Goal: Information Seeking & Learning: Learn about a topic

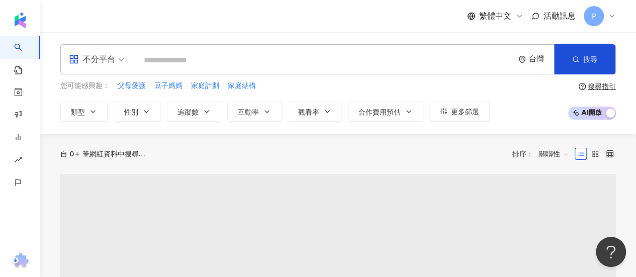
click at [187, 61] on input "search" at bounding box center [323, 60] width 371 height 19
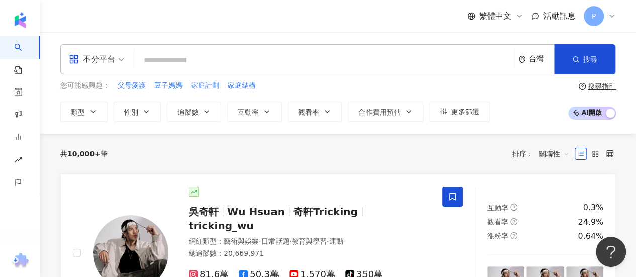
click at [202, 87] on span "家庭計劃" at bounding box center [205, 86] width 28 height 10
type input "****"
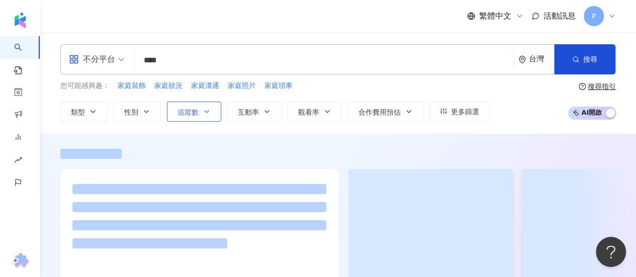
click at [211, 114] on button "追蹤數" at bounding box center [194, 112] width 54 height 20
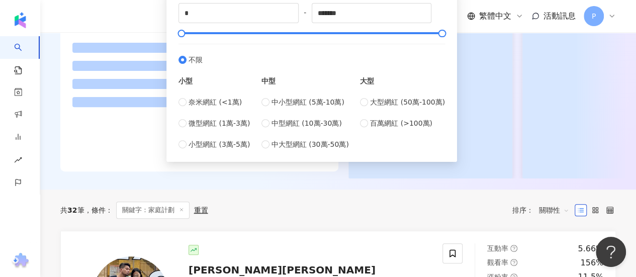
scroll to position [151, 0]
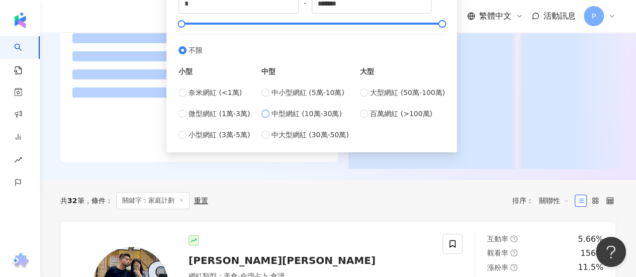
click at [284, 117] on span "中型網紅 (10萬-30萬)" at bounding box center [306, 113] width 70 height 11
type input "******"
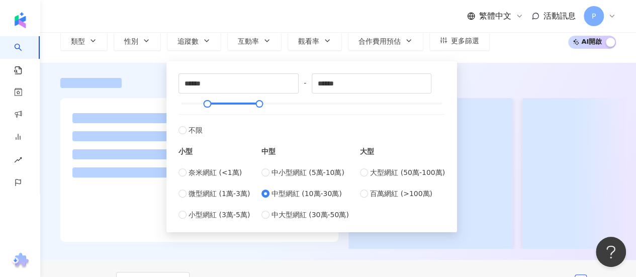
scroll to position [0, 0]
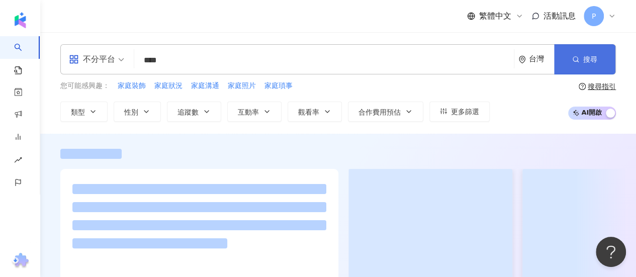
click at [585, 56] on span "搜尋" at bounding box center [590, 59] width 14 height 8
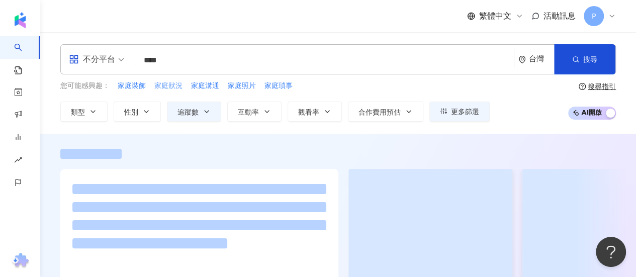
click at [162, 85] on span "家庭狀況" at bounding box center [168, 86] width 28 height 10
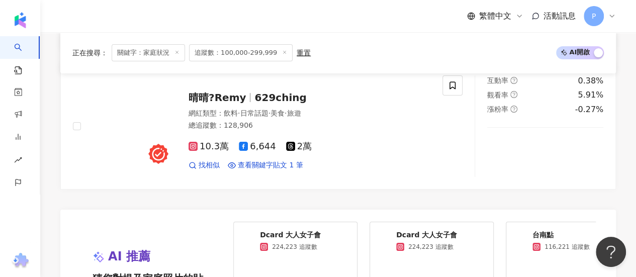
scroll to position [1859, 0]
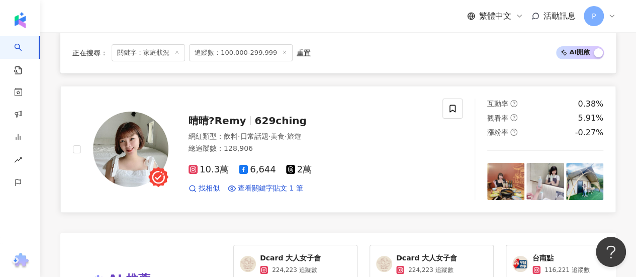
click at [209, 164] on span "10.3萬" at bounding box center [208, 169] width 40 height 11
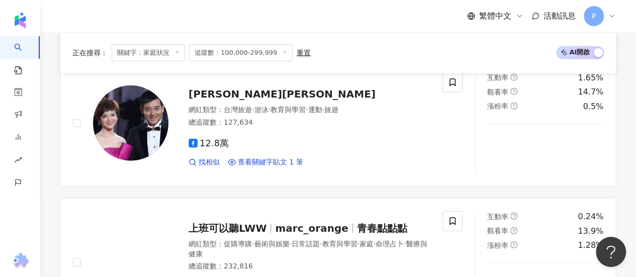
scroll to position [0, 0]
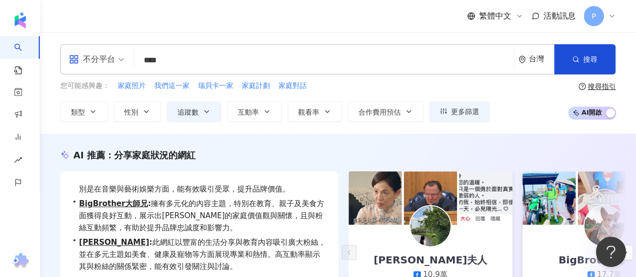
click at [181, 57] on input "****" at bounding box center [323, 60] width 371 height 19
type input "*"
click at [173, 88] on span "我們這一家" at bounding box center [171, 86] width 35 height 10
type input "*****"
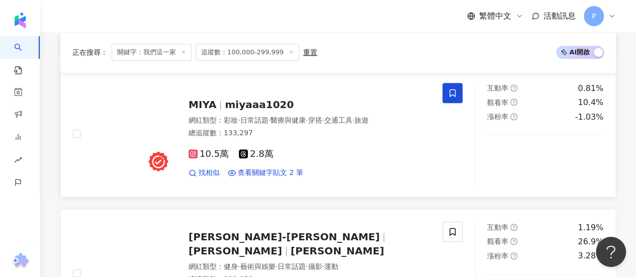
scroll to position [402, 0]
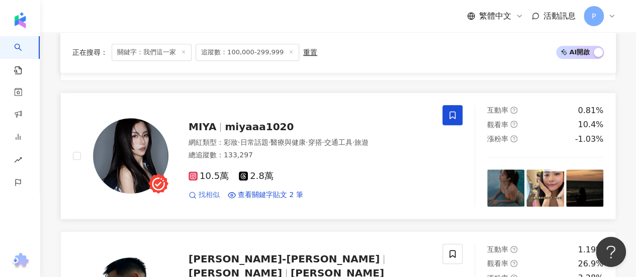
click at [210, 193] on span "找相似" at bounding box center [208, 195] width 21 height 10
click at [225, 121] on span "miyaaa1020" at bounding box center [259, 127] width 69 height 12
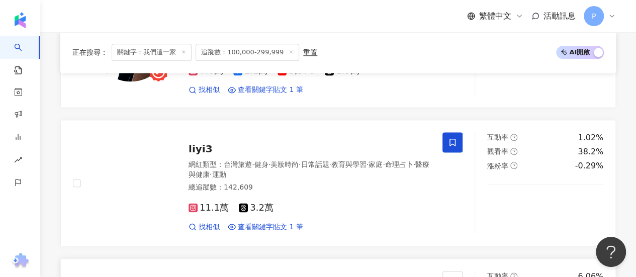
scroll to position [703, 0]
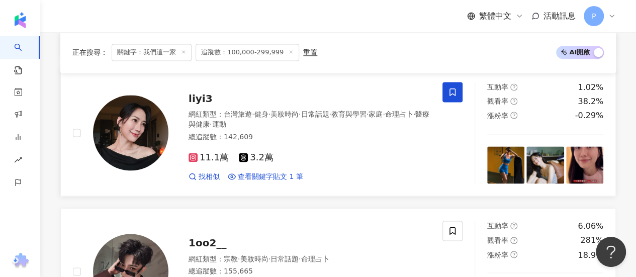
click at [203, 94] on span "liyi3" at bounding box center [200, 98] width 24 height 12
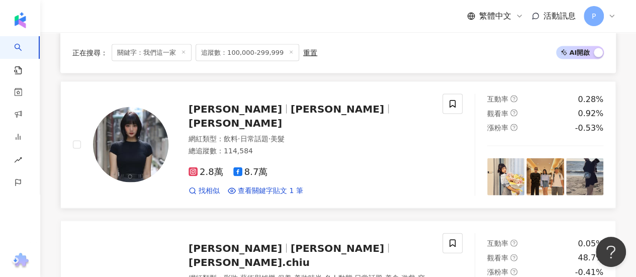
scroll to position [955, 0]
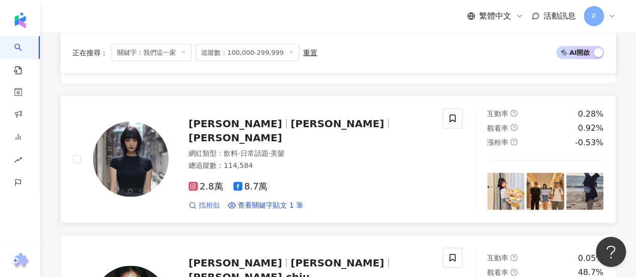
click at [212, 200] on span "找相似" at bounding box center [208, 205] width 21 height 10
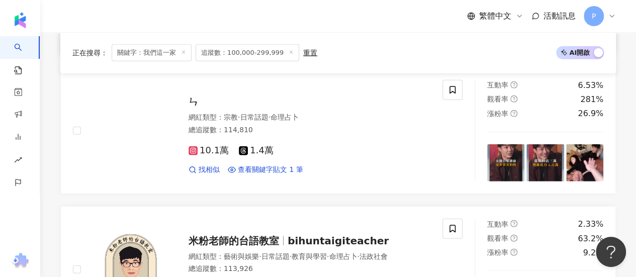
scroll to position [1256, 0]
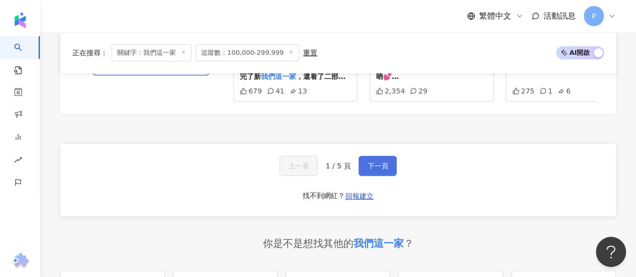
click at [371, 162] on span "下一頁" at bounding box center [377, 166] width 21 height 8
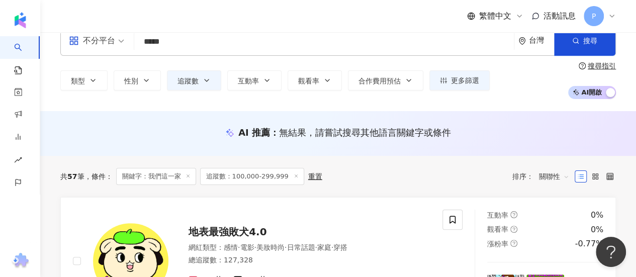
scroll to position [0, 0]
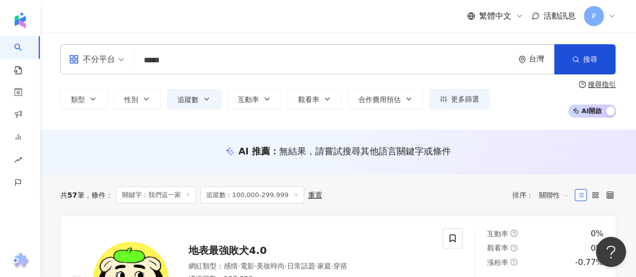
click at [89, 57] on div "不分平台" at bounding box center [92, 59] width 46 height 16
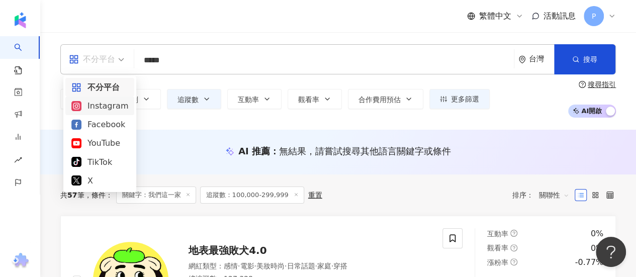
click at [100, 108] on div "Instagram" at bounding box center [99, 105] width 57 height 13
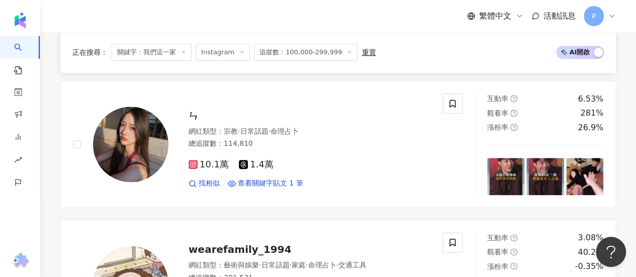
scroll to position [553, 0]
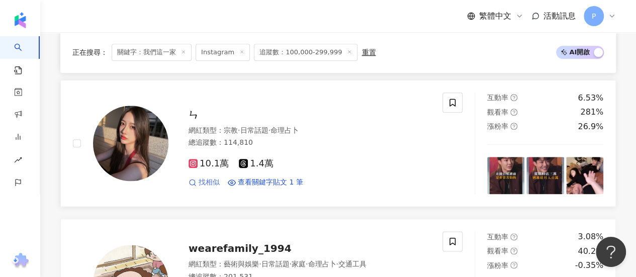
click at [210, 178] on span "找相似" at bounding box center [208, 182] width 21 height 10
click at [236, 134] on div "網紅類型 ： 宗教 · 日常話題 · 命理占卜 總追蹤數 ： 114,810" at bounding box center [309, 138] width 242 height 25
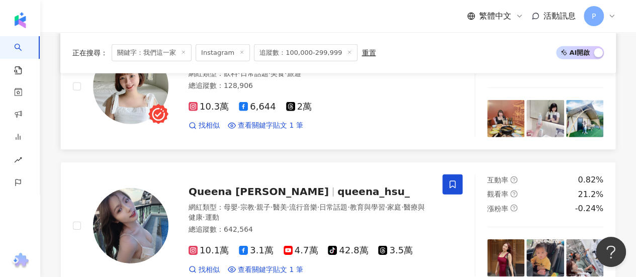
scroll to position [1507, 0]
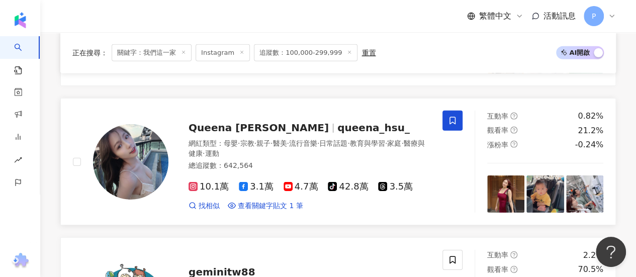
click at [226, 142] on span "母嬰" at bounding box center [231, 143] width 14 height 8
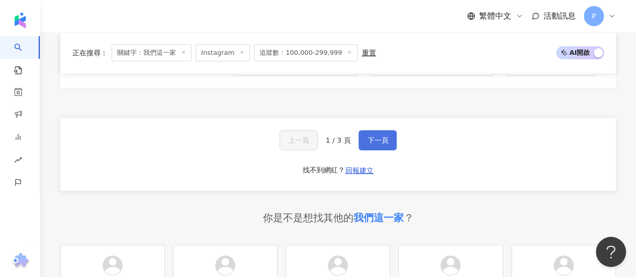
click at [381, 142] on span "下一頁" at bounding box center [377, 140] width 21 height 8
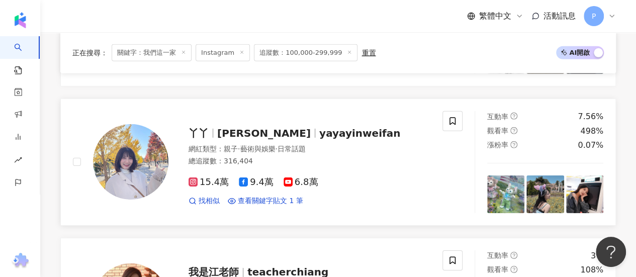
click at [205, 177] on span "15.4萬" at bounding box center [208, 182] width 40 height 11
click at [214, 144] on div "網紅類型 ： 親子 · 藝術與娛樂 · 日常話題" at bounding box center [309, 149] width 242 height 10
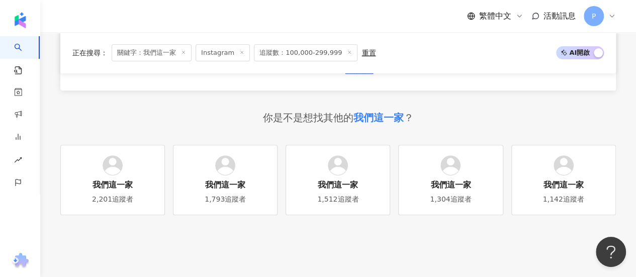
scroll to position [1960, 0]
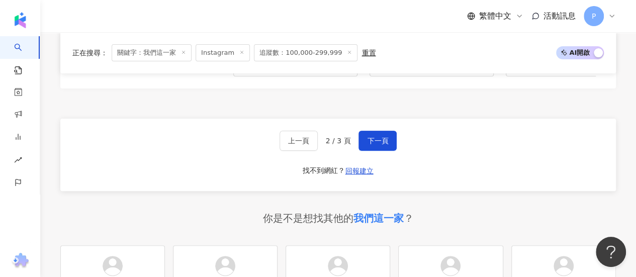
click at [368, 139] on span "下一頁" at bounding box center [377, 141] width 21 height 8
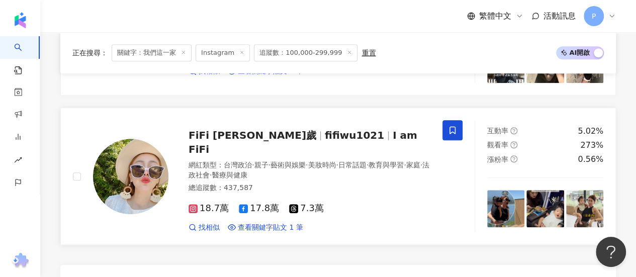
scroll to position [402, 0]
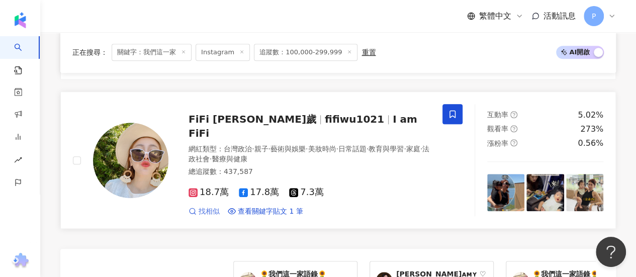
click at [208, 207] on span "找相似" at bounding box center [208, 212] width 21 height 10
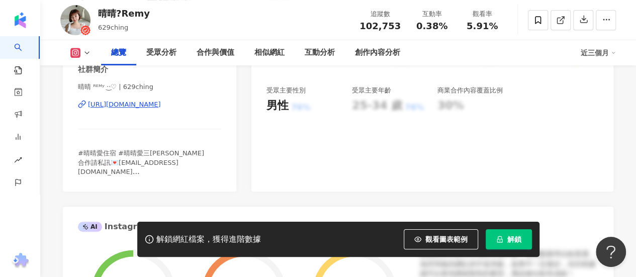
scroll to position [201, 0]
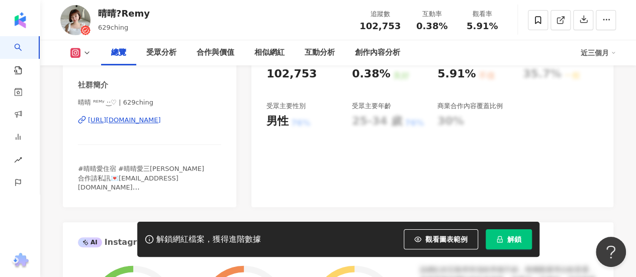
click at [161, 122] on div "https://www.instagram.com/629ching/" at bounding box center [124, 120] width 73 height 9
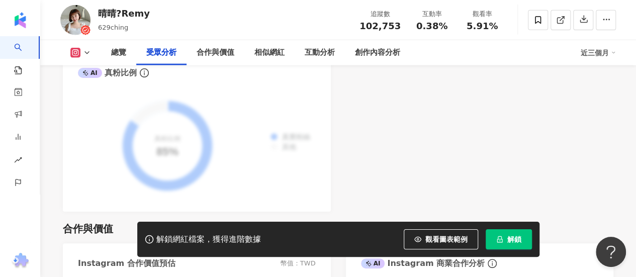
scroll to position [1156, 0]
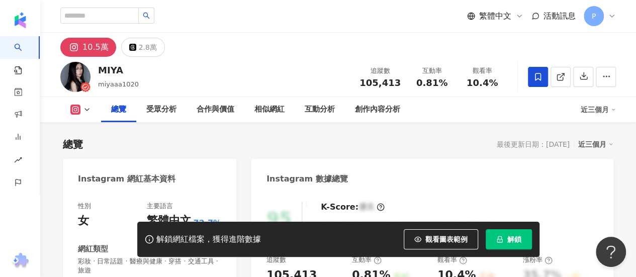
scroll to position [48, 0]
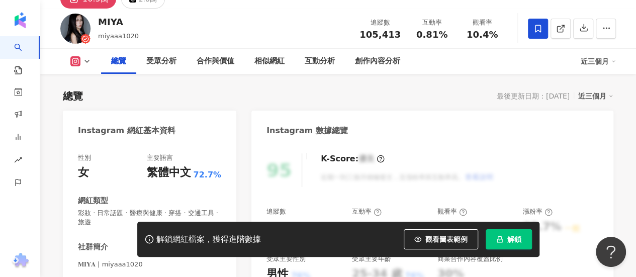
click at [116, 276] on div "https://www.instagram.com/miyaaa1020/" at bounding box center [124, 281] width 73 height 9
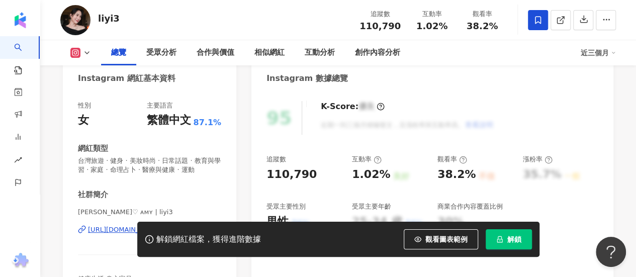
click at [161, 225] on div "https://www.instagram.com/liyi3/" at bounding box center [124, 229] width 73 height 9
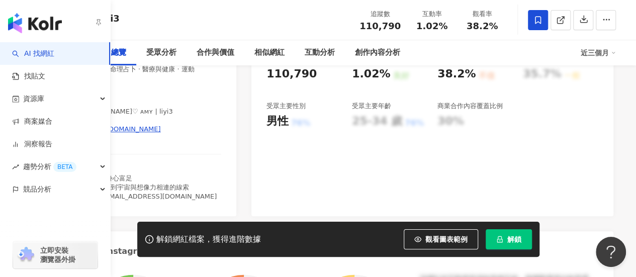
click at [37, 57] on link "AI 找網紅" at bounding box center [33, 54] width 42 height 10
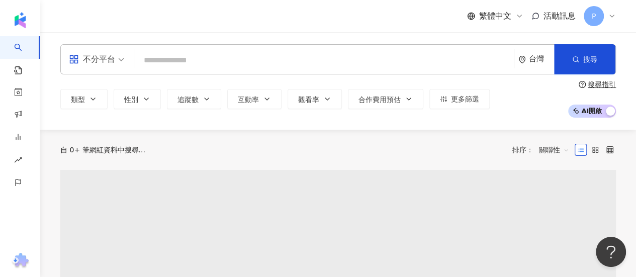
click at [186, 63] on input "search" at bounding box center [323, 60] width 371 height 19
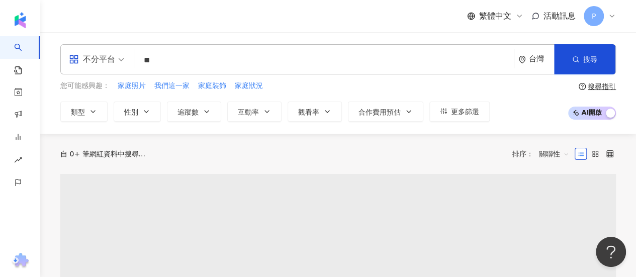
type input "*"
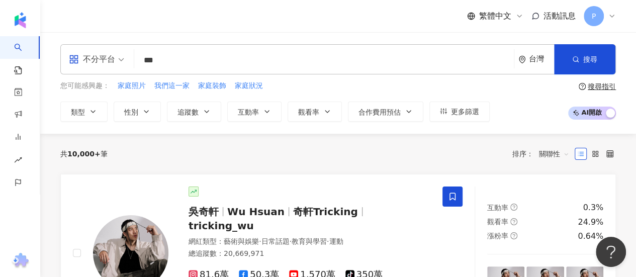
type input "***"
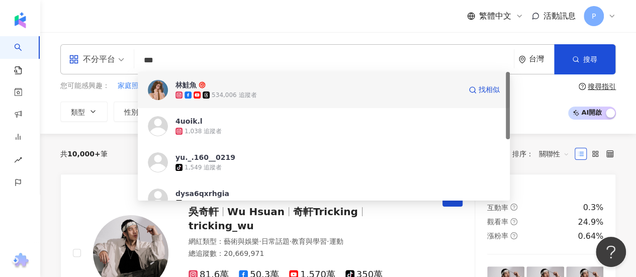
click at [333, 95] on div "534,006 追蹤者" at bounding box center [317, 95] width 285 height 10
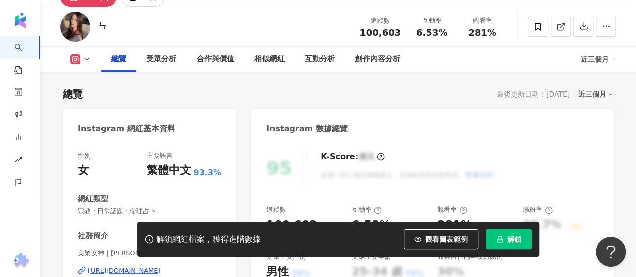
scroll to position [100, 0]
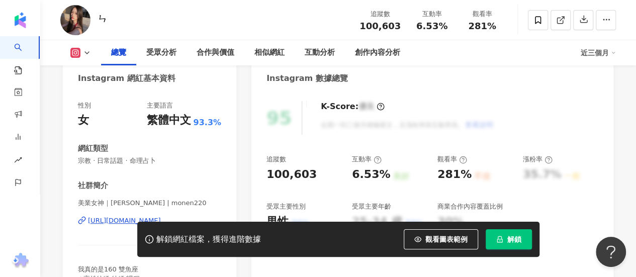
click at [115, 219] on div "https://www.instagram.com/monen220/" at bounding box center [124, 220] width 73 height 9
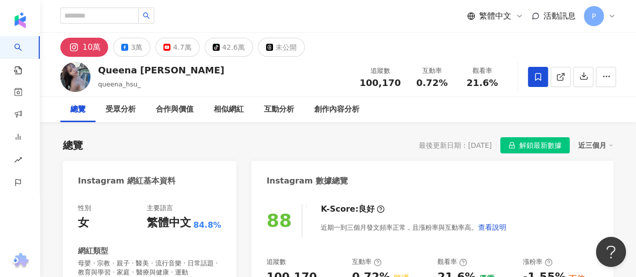
scroll to position [100, 0]
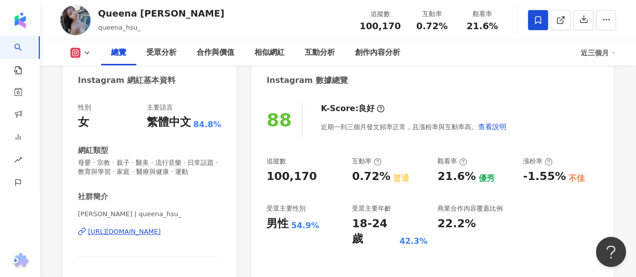
click at [161, 233] on div "[URL][DOMAIN_NAME]" at bounding box center [124, 231] width 73 height 9
click at [159, 232] on div "[URL][DOMAIN_NAME]" at bounding box center [124, 231] width 73 height 9
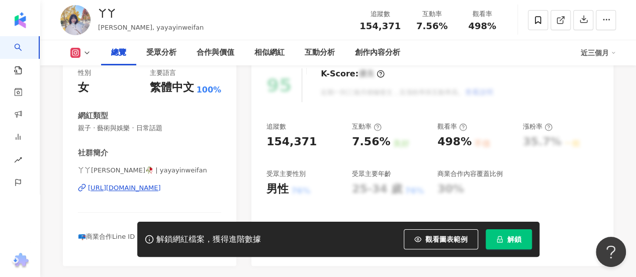
scroll to position [151, 0]
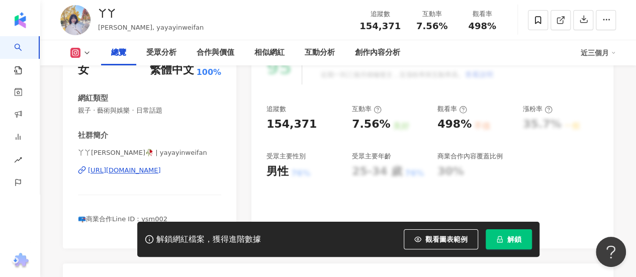
click at [152, 169] on div "https://www.instagram.com/yayayinweifan/" at bounding box center [124, 170] width 73 height 9
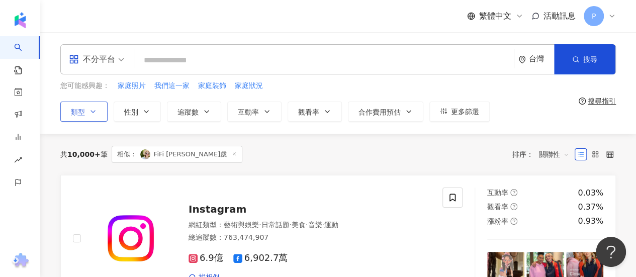
click at [83, 119] on button "類型" at bounding box center [83, 112] width 47 height 20
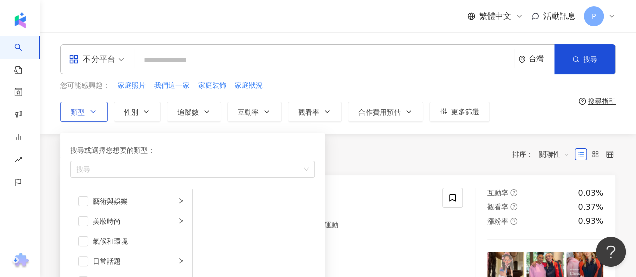
click at [83, 119] on button "類型 搜尋或選擇您想要的類型： 搜尋 藝術與娛樂 美妝時尚 氣候和環境 日常話題 教育與學習 家庭 財經 美食 命理占卜 遊戲 法政社會 生活風格 影視娛樂 …" at bounding box center [83, 112] width 47 height 20
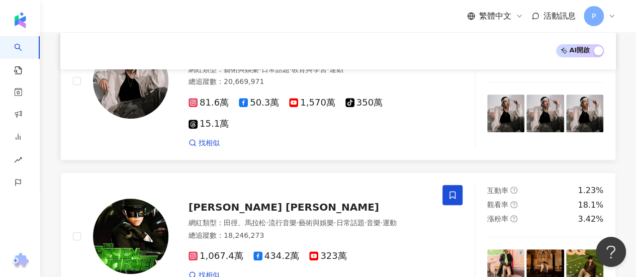
scroll to position [148, 0]
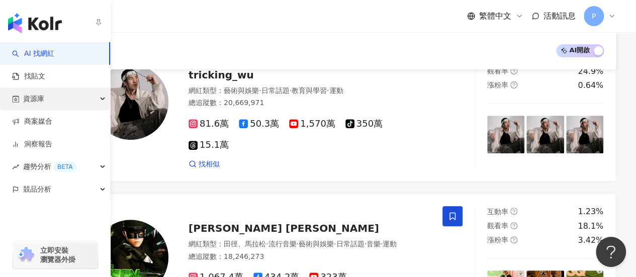
click at [103, 97] on div "資源庫" at bounding box center [55, 98] width 110 height 23
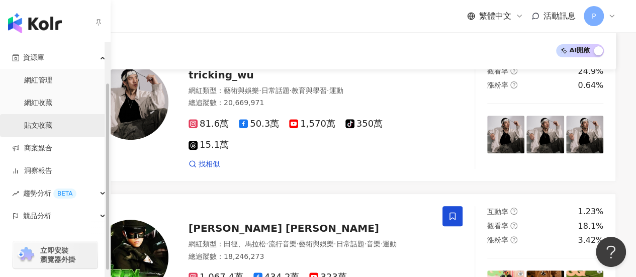
scroll to position [57, 0]
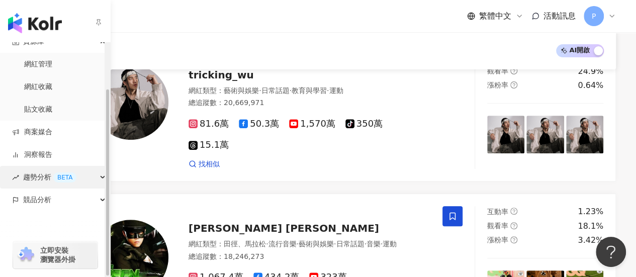
click at [100, 178] on div "趨勢分析 BETA" at bounding box center [55, 177] width 110 height 23
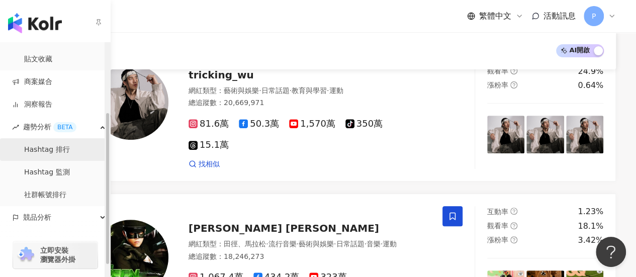
click at [53, 145] on link "Hashtag 排行" at bounding box center [47, 150] width 46 height 10
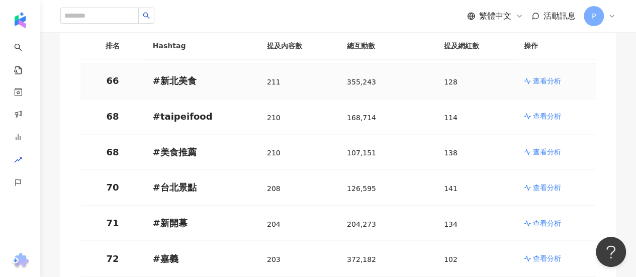
scroll to position [2512, 0]
